Goal: Use online tool/utility

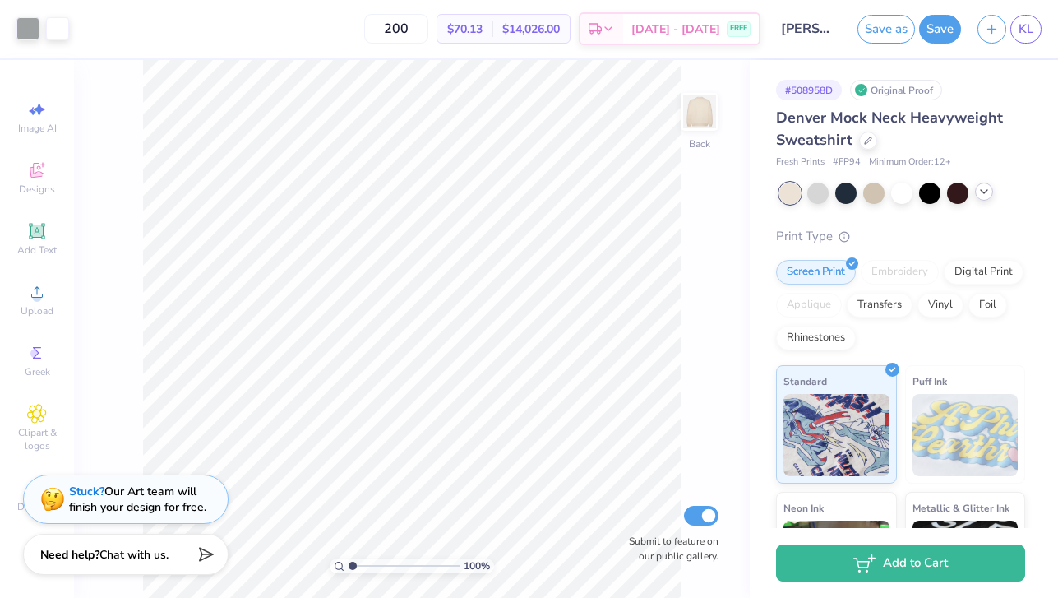
click at [980, 195] on icon at bounding box center [983, 191] width 13 height 13
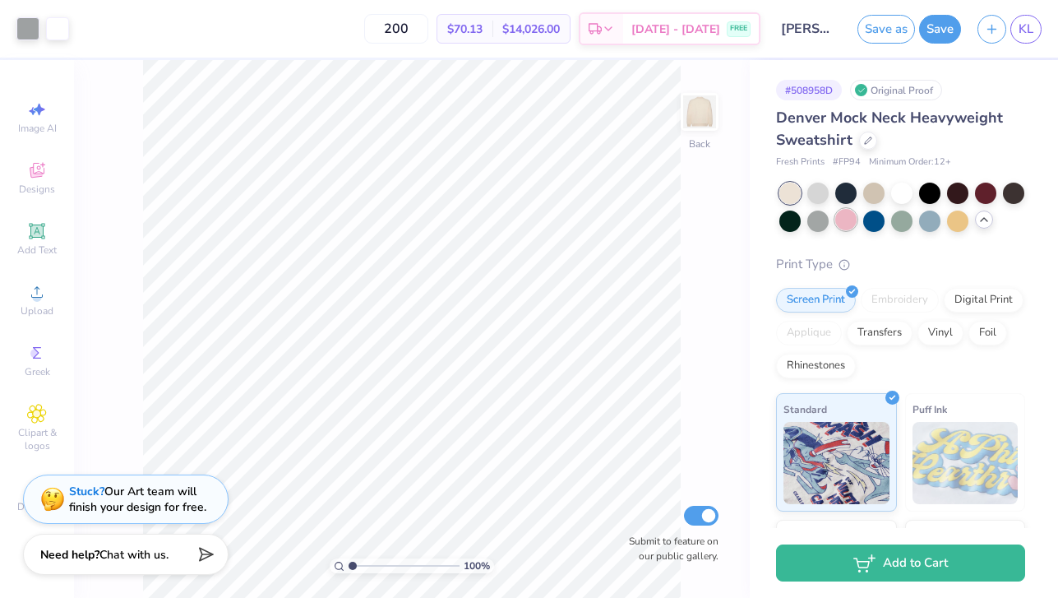
click at [848, 215] on div at bounding box center [845, 219] width 21 height 21
click at [30, 26] on div at bounding box center [27, 27] width 23 height 23
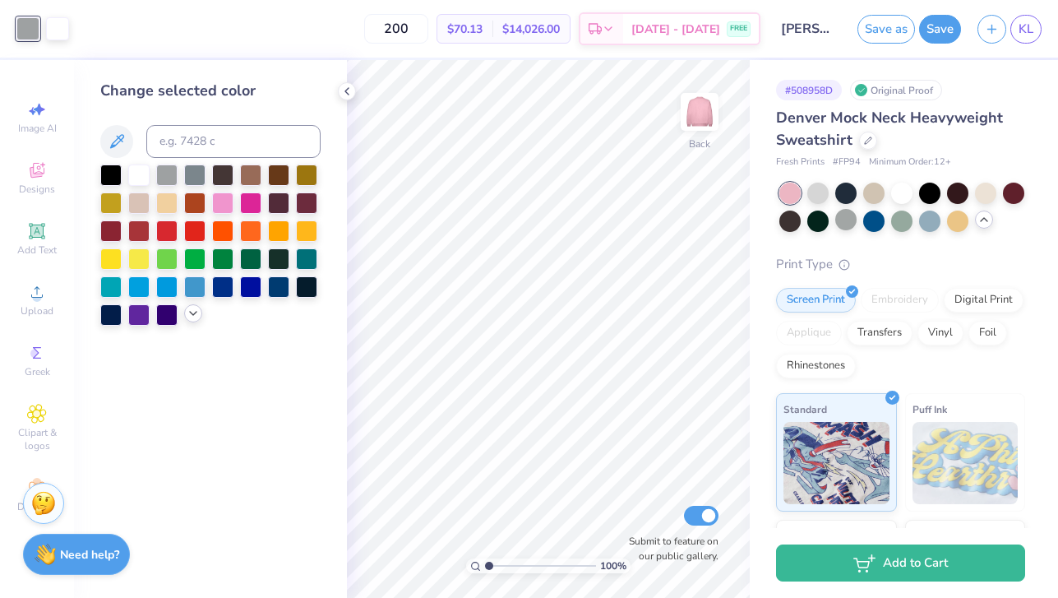
click at [193, 319] on icon at bounding box center [193, 313] width 13 height 13
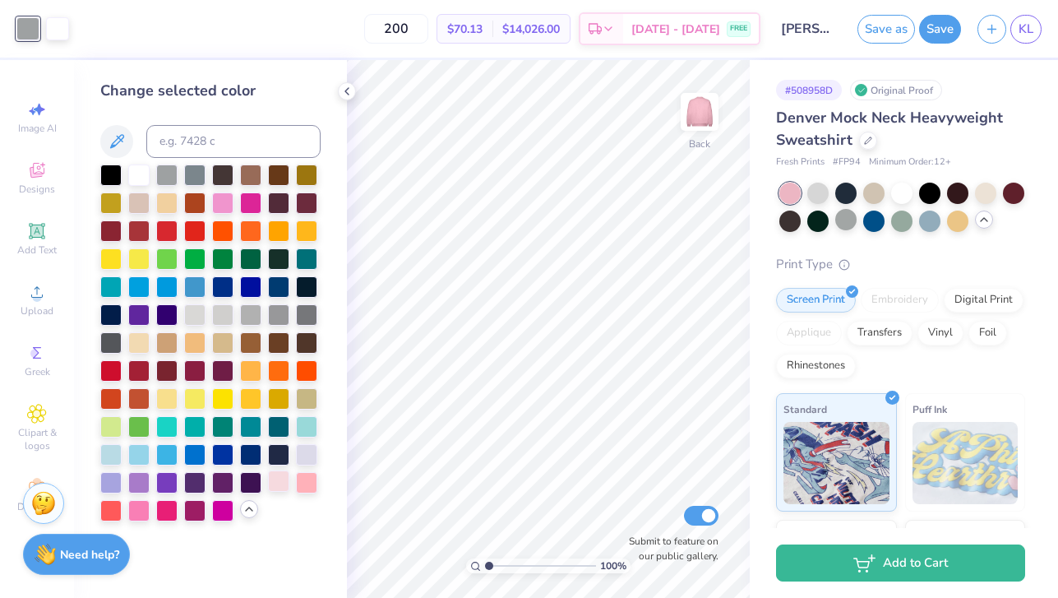
click at [279, 488] on div at bounding box center [278, 480] width 21 height 21
click at [196, 321] on div at bounding box center [194, 313] width 21 height 21
click at [901, 224] on div at bounding box center [901, 219] width 21 height 21
click at [872, 228] on div at bounding box center [873, 219] width 21 height 21
click at [275, 489] on div at bounding box center [278, 480] width 21 height 21
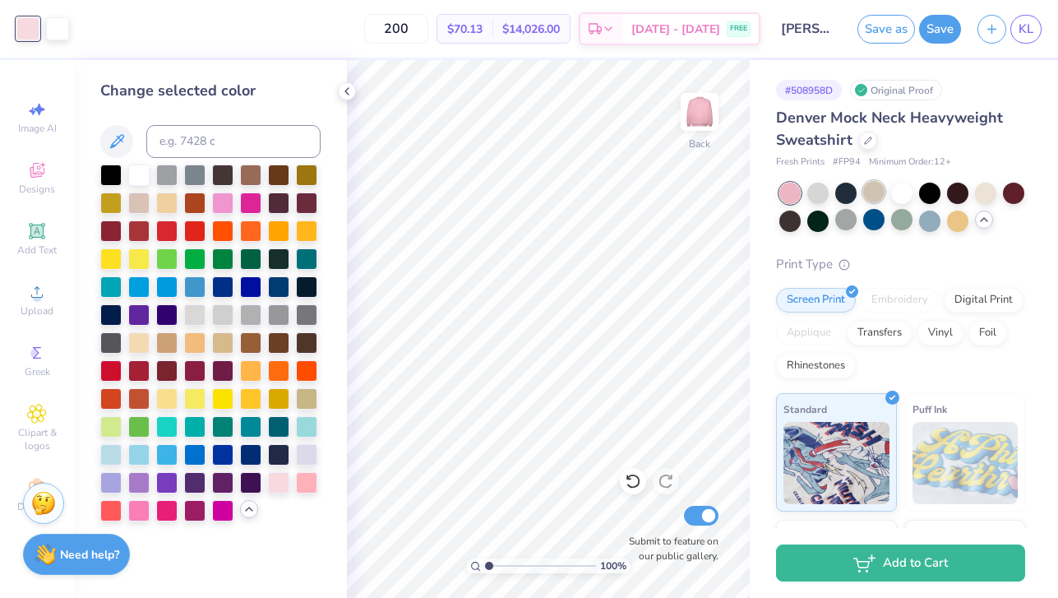
click at [874, 193] on div at bounding box center [873, 191] width 21 height 21
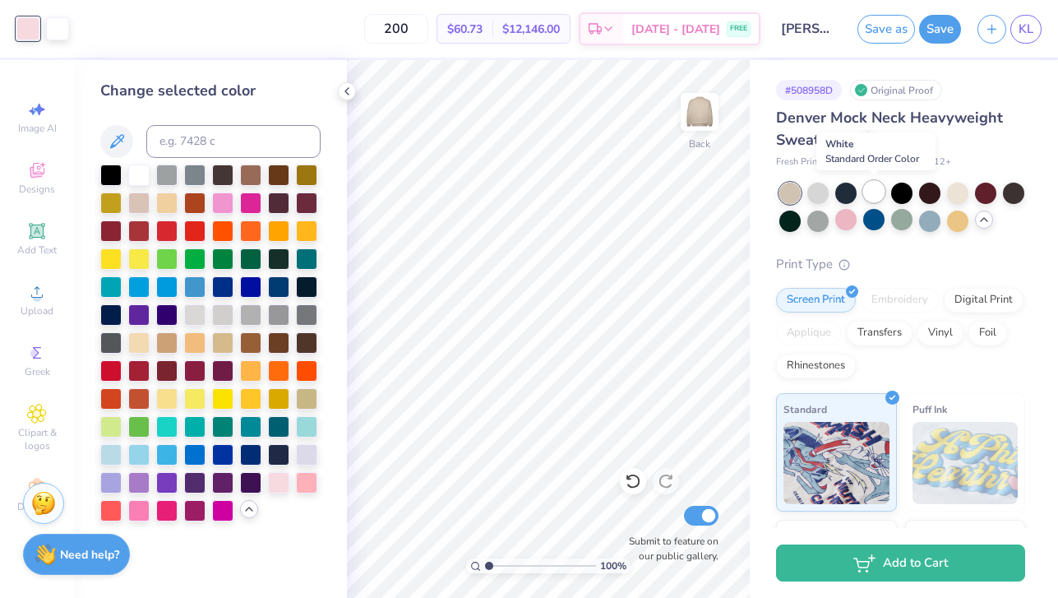
click at [871, 194] on div at bounding box center [873, 191] width 21 height 21
click at [954, 196] on div at bounding box center [957, 191] width 21 height 21
click at [854, 221] on div at bounding box center [845, 219] width 21 height 21
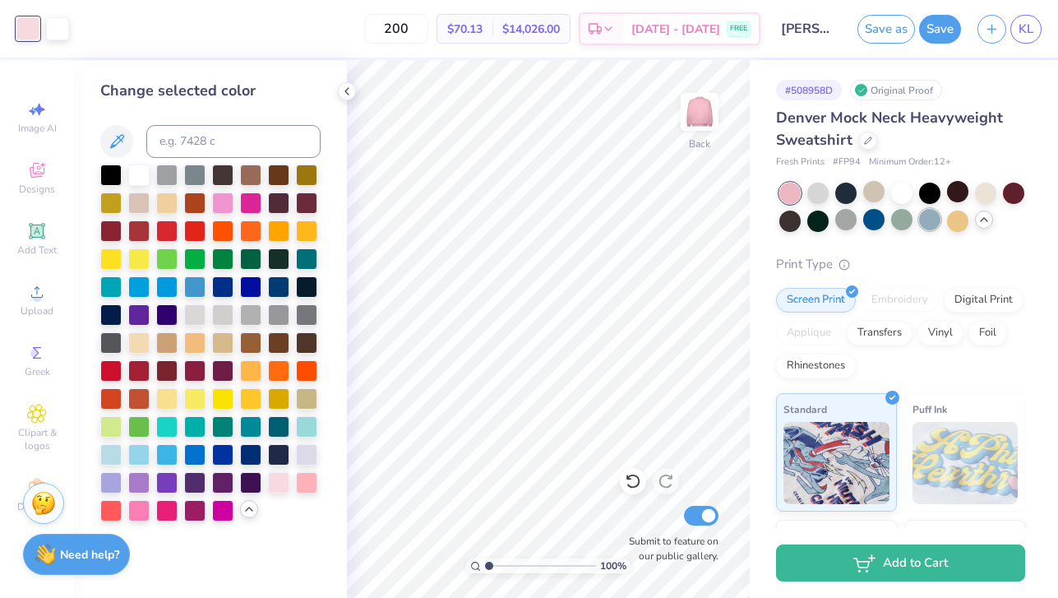
click at [939, 223] on div at bounding box center [929, 219] width 21 height 21
click at [872, 219] on div at bounding box center [873, 219] width 21 height 21
click at [903, 196] on div at bounding box center [901, 191] width 21 height 21
click at [866, 195] on div at bounding box center [873, 191] width 21 height 21
click at [143, 340] on div at bounding box center [138, 340] width 21 height 21
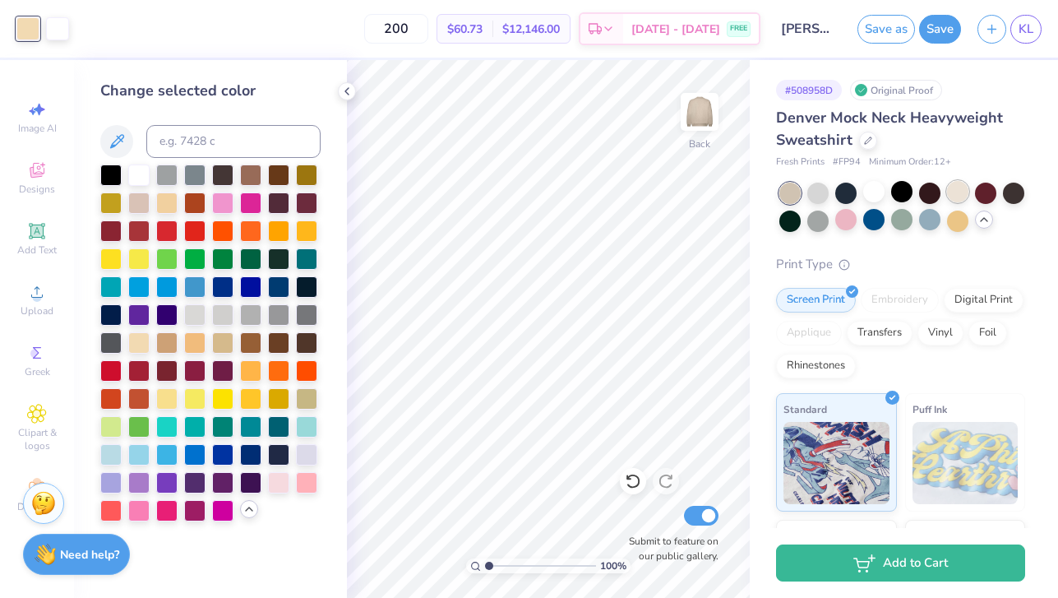
click at [959, 196] on div at bounding box center [957, 191] width 21 height 21
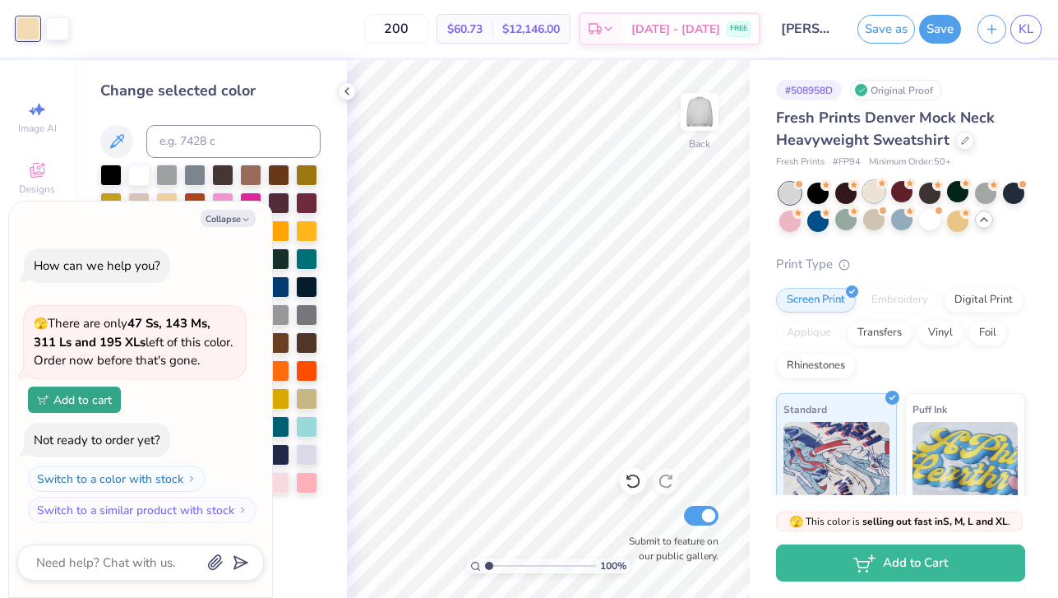
click at [873, 192] on div at bounding box center [873, 191] width 21 height 21
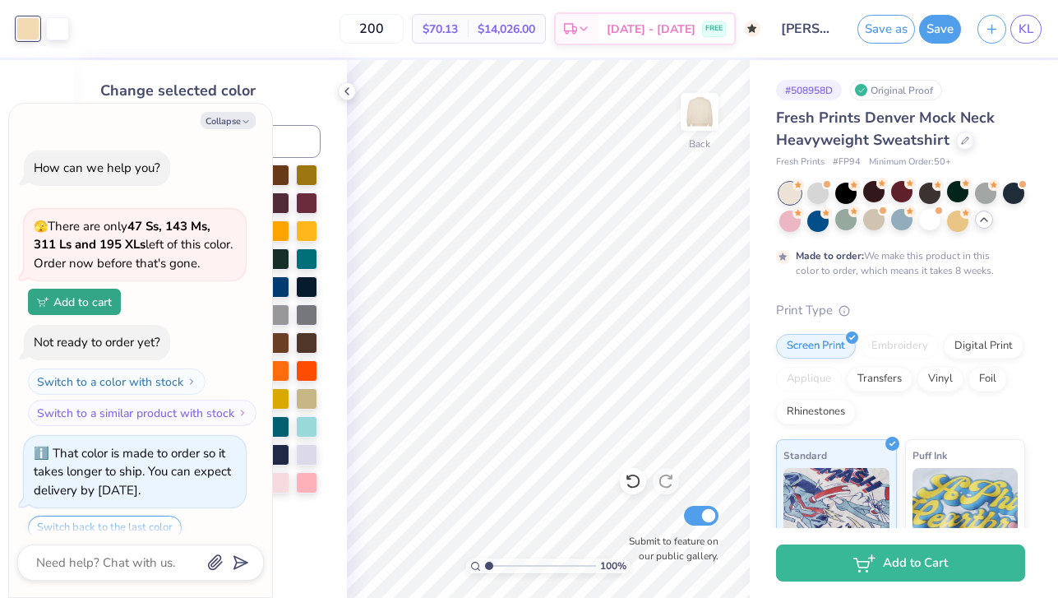
scroll to position [54, 0]
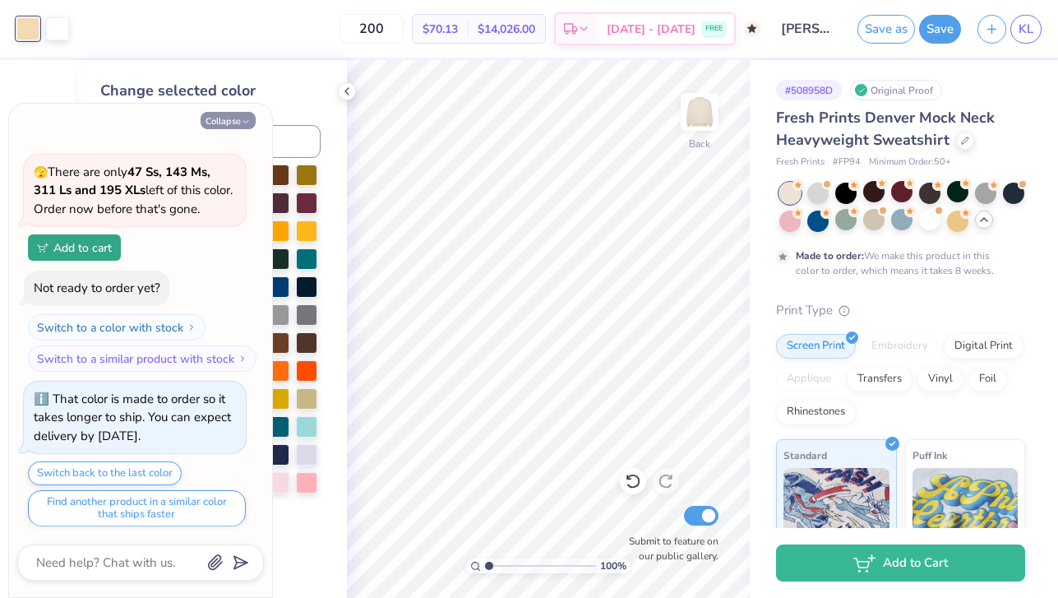
click at [239, 121] on button "Collapse" at bounding box center [228, 120] width 55 height 17
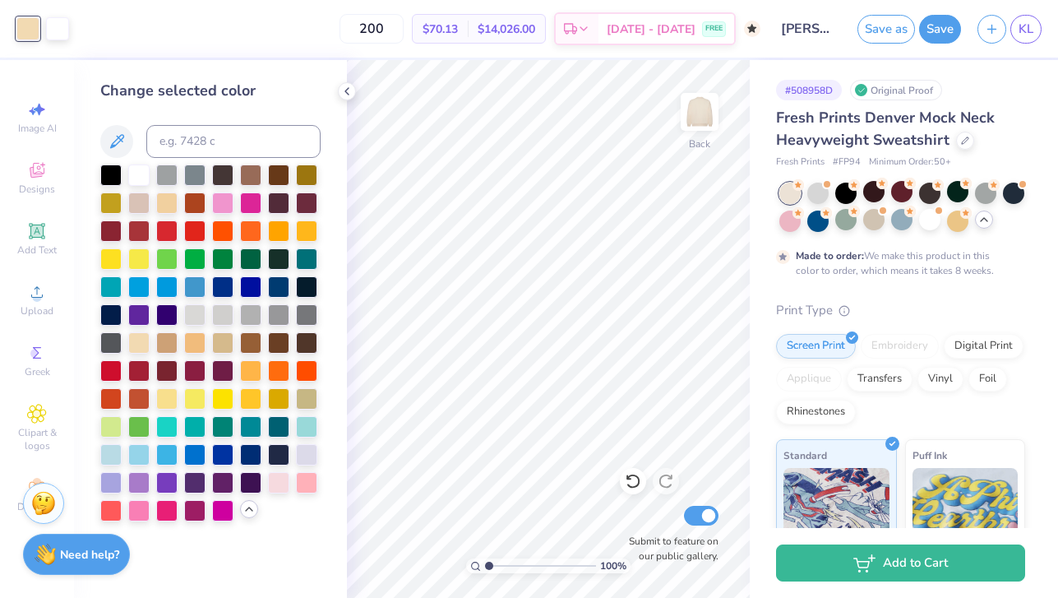
type textarea "x"
click at [141, 200] on div at bounding box center [138, 201] width 21 height 21
click at [136, 201] on div at bounding box center [138, 201] width 21 height 21
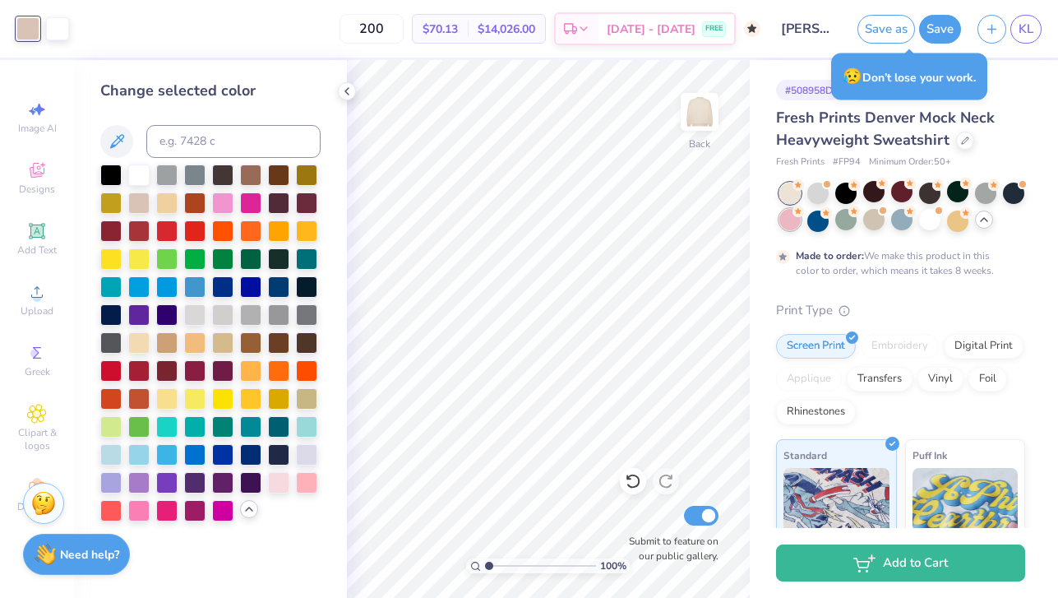
click at [791, 218] on div at bounding box center [789, 219] width 21 height 21
click at [169, 178] on div at bounding box center [166, 173] width 21 height 21
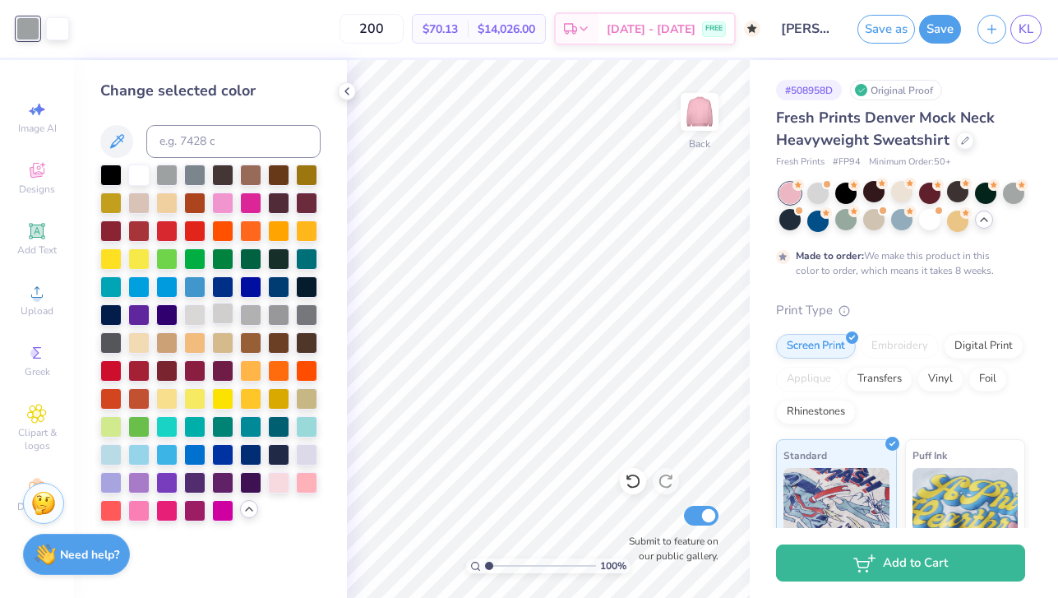
click at [225, 315] on div at bounding box center [222, 313] width 21 height 21
click at [57, 28] on div at bounding box center [57, 27] width 23 height 23
click at [166, 294] on div at bounding box center [166, 285] width 21 height 21
click at [22, 31] on div at bounding box center [27, 27] width 23 height 23
click at [132, 174] on div at bounding box center [138, 173] width 21 height 21
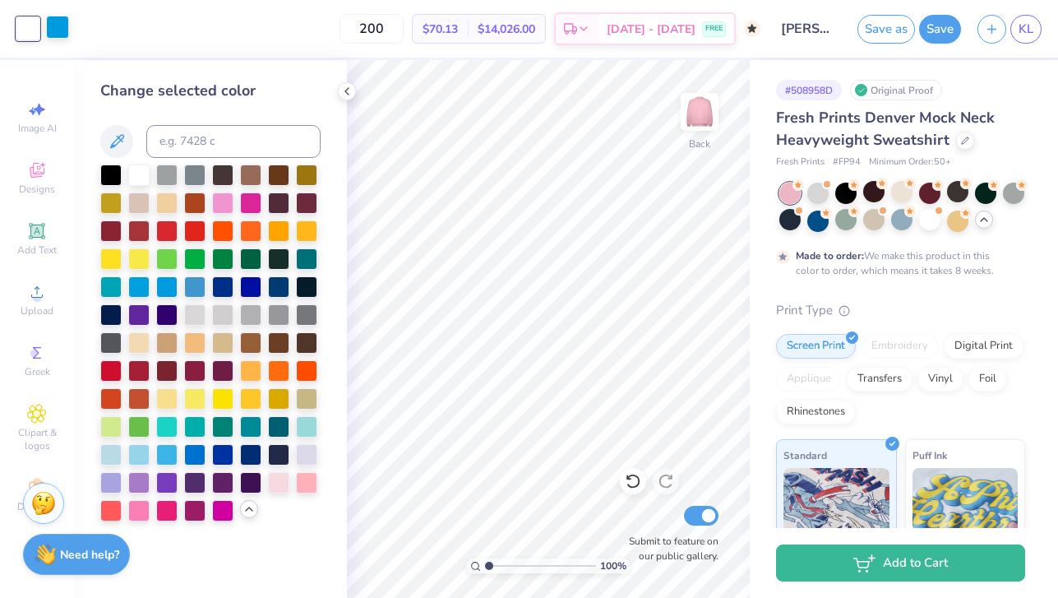
click at [58, 32] on div at bounding box center [57, 27] width 23 height 23
click at [195, 319] on div at bounding box center [194, 313] width 21 height 21
